Goal: Transaction & Acquisition: Obtain resource

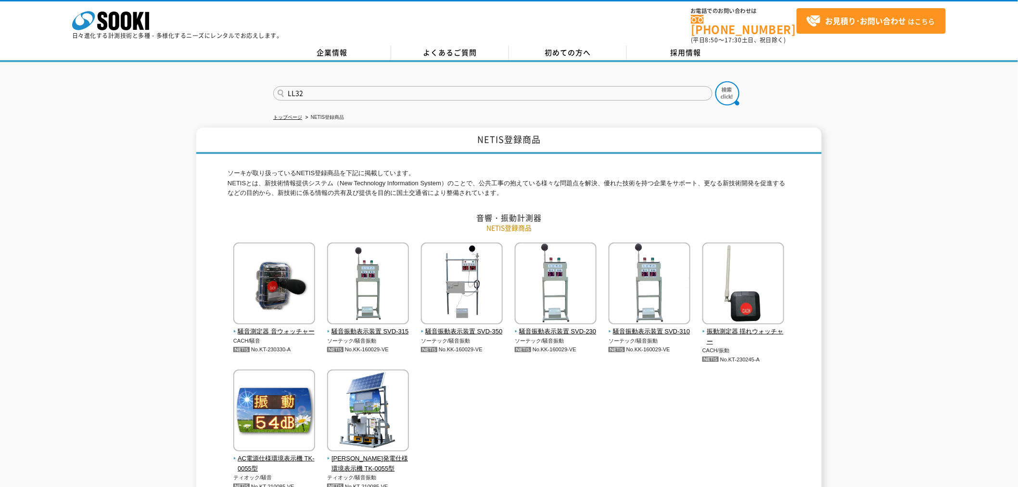
click at [368, 88] on input "LL32" at bounding box center [492, 93] width 439 height 14
type input "L"
type input "お知らせ"
click at [715, 81] on button at bounding box center [727, 93] width 24 height 24
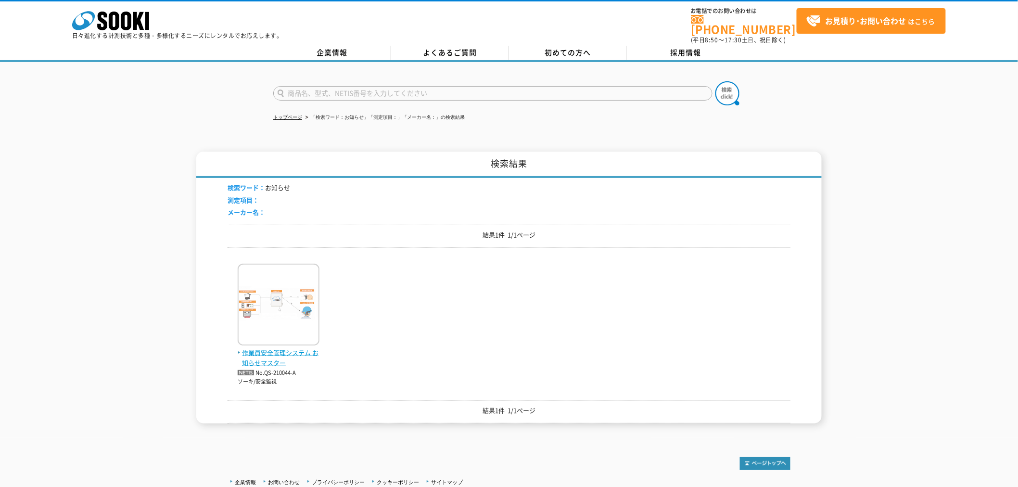
click at [279, 348] on span "作業員安全管理システム お知らせマスター" at bounding box center [279, 358] width 82 height 20
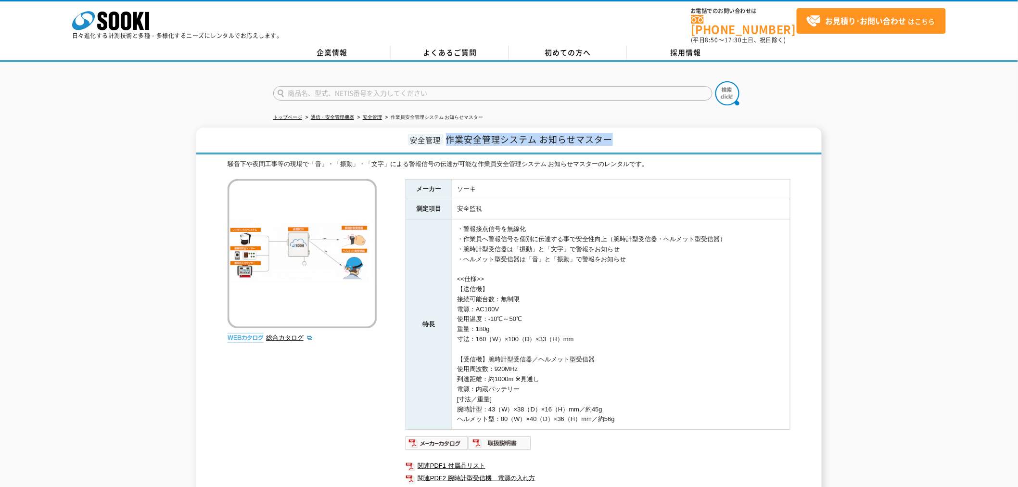
drag, startPoint x: 446, startPoint y: 136, endPoint x: 635, endPoint y: 139, distance: 188.6
click at [635, 139] on h1 "安全管理 作業安全管理システム お知らせマスター" at bounding box center [508, 140] width 625 height 27
copy span "作業安全管理システム お知らせマスター"
click at [281, 334] on link "総合カタログ" at bounding box center [289, 337] width 47 height 7
